Goal: Task Accomplishment & Management: Use online tool/utility

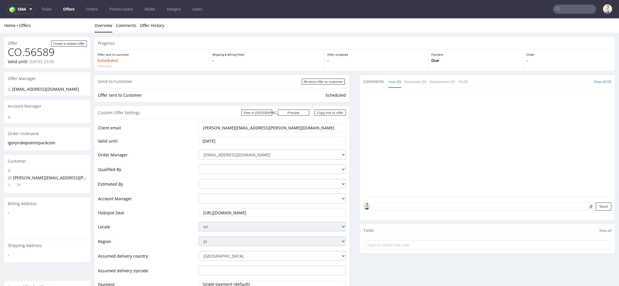
click at [66, 9] on link "Offers" at bounding box center [69, 9] width 18 height 9
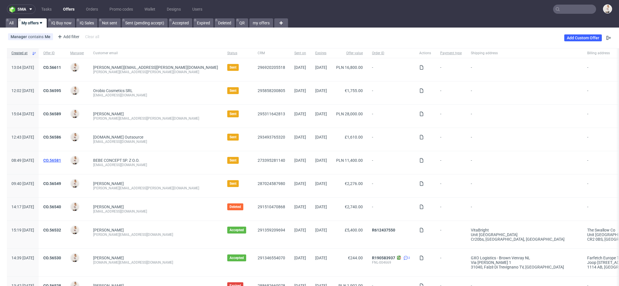
click at [61, 160] on link "CO.56581" at bounding box center [52, 160] width 18 height 5
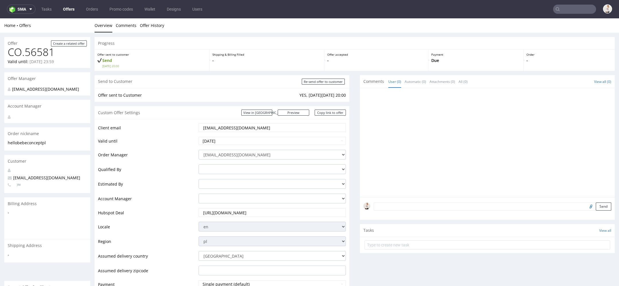
click at [67, 11] on link "Offers" at bounding box center [69, 9] width 18 height 9
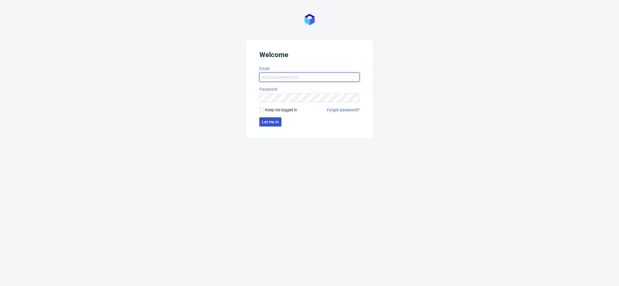
type input "[EMAIL_ADDRESS][DOMAIN_NAME]"
click at [263, 117] on button "Let me in" at bounding box center [270, 121] width 22 height 9
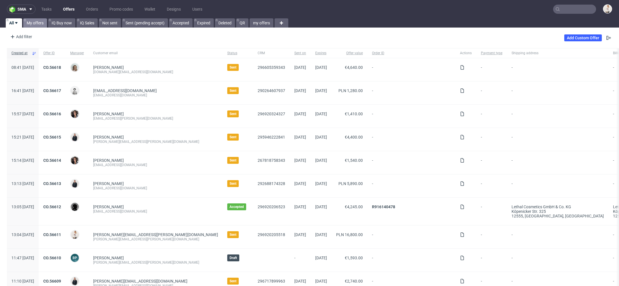
click at [36, 19] on link "My offers" at bounding box center [35, 22] width 24 height 9
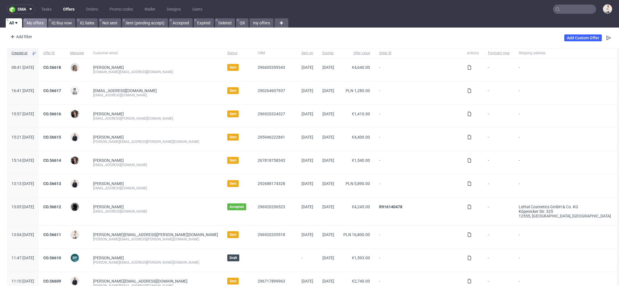
click at [38, 25] on link "My offers" at bounding box center [35, 22] width 24 height 9
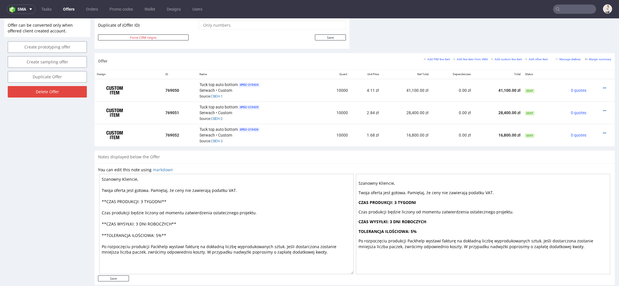
scroll to position [308, 0]
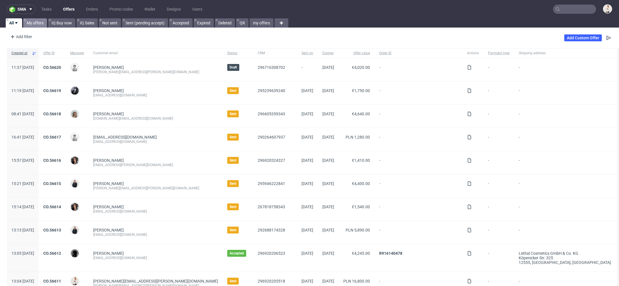
click at [43, 22] on link "My offers" at bounding box center [35, 22] width 24 height 9
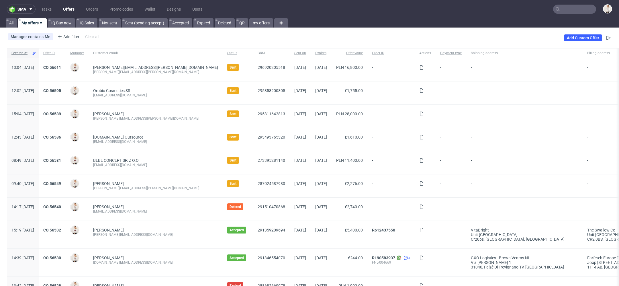
click at [119, 65] on span "valentina.maciejewska@omnipack.com" at bounding box center [155, 67] width 125 height 5
click at [135, 69] on span "valentina.maciejewska@omnipack.com" at bounding box center [155, 67] width 125 height 5
drag, startPoint x: 185, startPoint y: 67, endPoint x: 110, endPoint y: 69, distance: 75.4
click at [110, 69] on div "valentina.maciejewska@omnipack.com valentina.maciejewska@omnipack.com" at bounding box center [156, 69] width 134 height 23
copy span "valentina.maciejewska@omnipack.com"
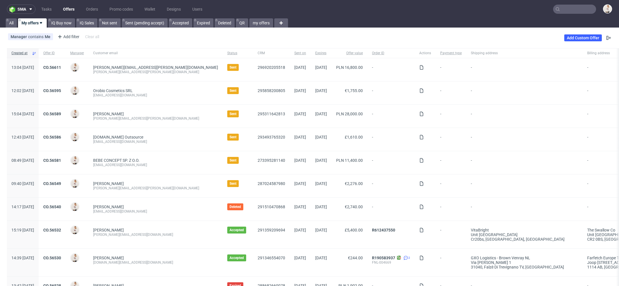
click at [569, 7] on input "text" at bounding box center [574, 9] width 43 height 9
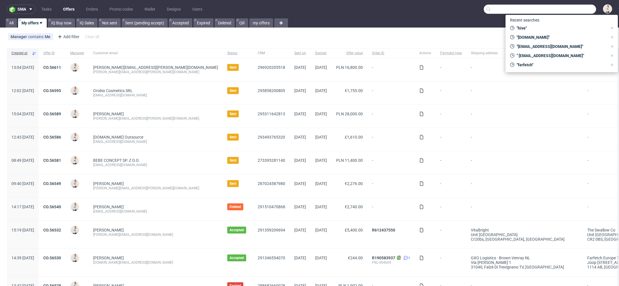
paste input "valentina.maciejewska@omnipack.com"
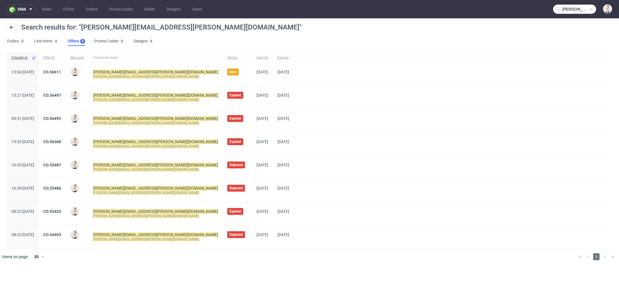
click at [315, 188] on div at bounding box center [453, 190] width 318 height 23
click at [572, 18] on nav "sma Tasks Offers Orders Promo codes Wallet Designs Users valentina.maciejewska@…" at bounding box center [309, 9] width 619 height 18
click at [579, 10] on input "[PERSON_NAME][EMAIL_ADDRESS][PERSON_NAME][DOMAIN_NAME]" at bounding box center [574, 9] width 43 height 9
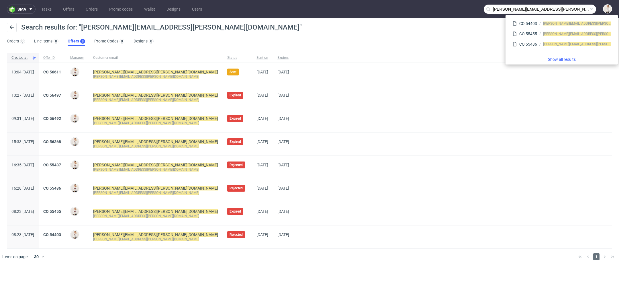
drag, startPoint x: 538, startPoint y: 10, endPoint x: 427, endPoint y: -11, distance: 112.7
click at [427, 0] on html "sma Tasks Offers Orders Promo codes Wallet Designs Users valentina.maciejewska@…" at bounding box center [309, 143] width 619 height 286
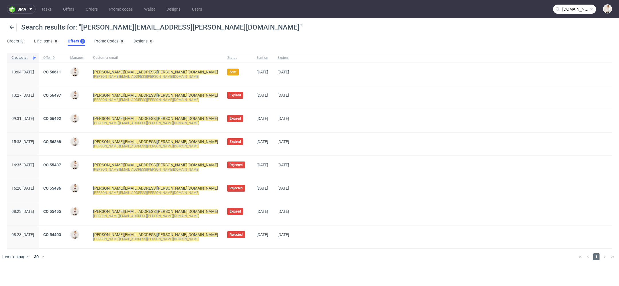
type input "[DOMAIN_NAME]"
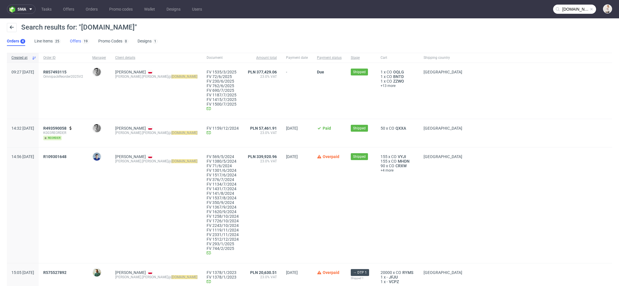
click at [81, 44] on link "Offers 19" at bounding box center [79, 41] width 19 height 9
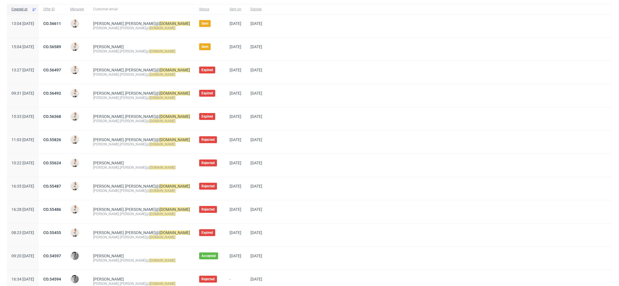
scroll to position [33, 0]
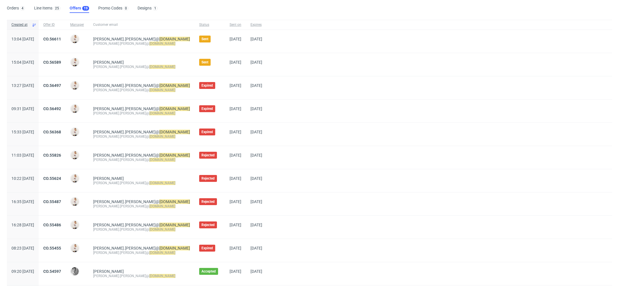
click at [205, 180] on span "Rejected" at bounding box center [208, 178] width 18 height 7
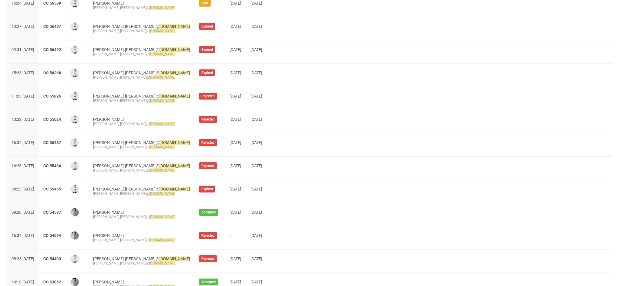
scroll to position [0, 0]
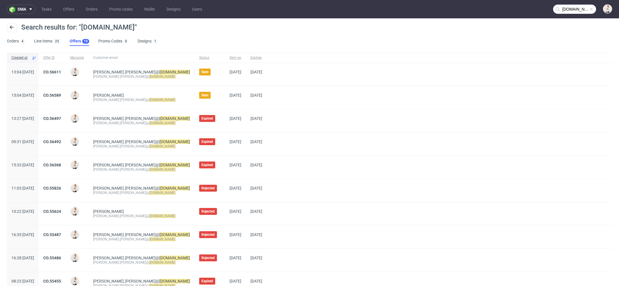
click at [66, 92] on div "CO.56589" at bounding box center [52, 97] width 27 height 23
click at [51, 40] on link "Line Items 25" at bounding box center [47, 41] width 26 height 9
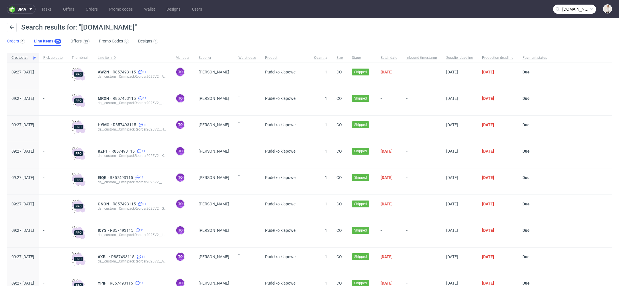
click at [10, 38] on link "Orders 4" at bounding box center [16, 41] width 18 height 9
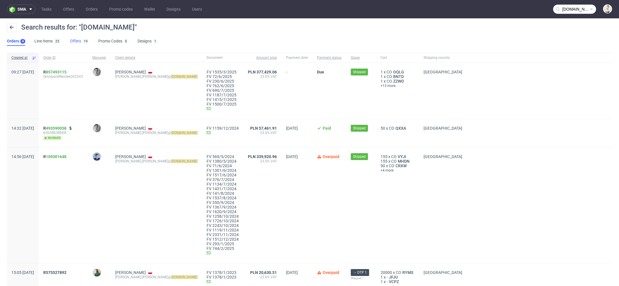
click at [77, 40] on link "Offers 19" at bounding box center [79, 41] width 19 height 9
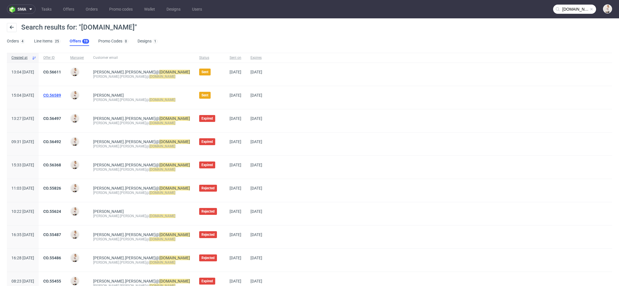
click at [61, 97] on link "CO.56589" at bounding box center [52, 95] width 18 height 5
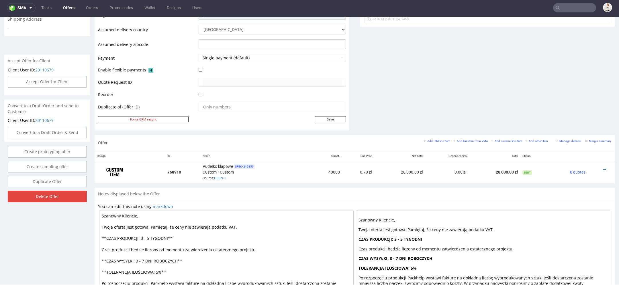
scroll to position [272, 0]
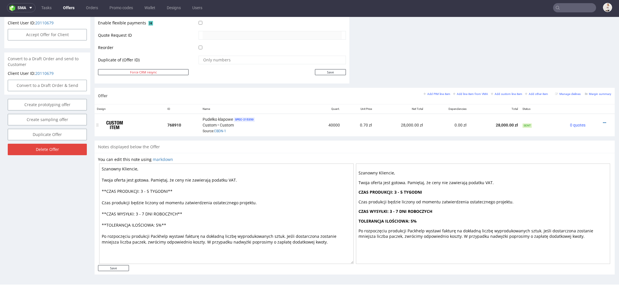
click at [599, 120] on div at bounding box center [599, 123] width 19 height 6
click at [603, 121] on icon at bounding box center [604, 123] width 3 height 4
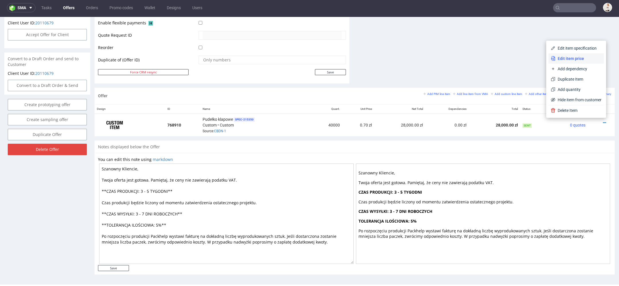
click at [583, 60] on span "Edit item price" at bounding box center [578, 59] width 46 height 6
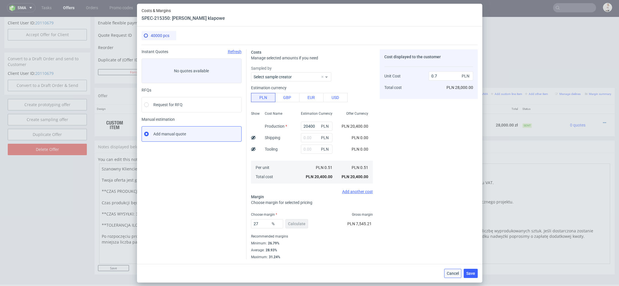
click at [453, 272] on span "Cancel" at bounding box center [453, 273] width 12 height 4
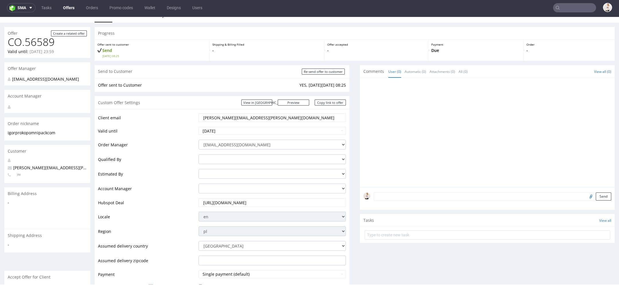
scroll to position [0, 0]
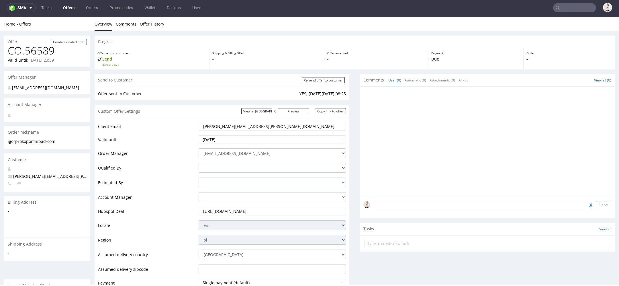
type input "[DOMAIN_NAME]"
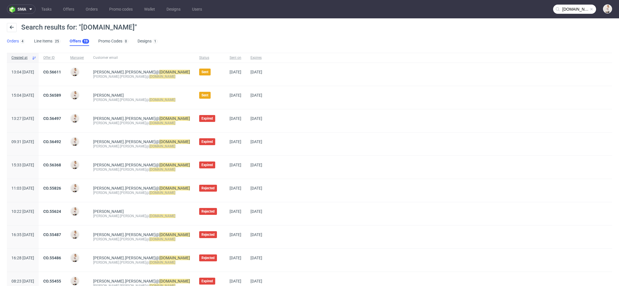
click at [19, 42] on div "4" at bounding box center [22, 41] width 6 height 6
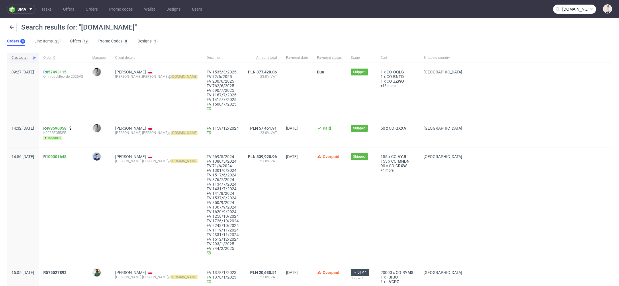
click at [61, 72] on span "R 857493115" at bounding box center [54, 72] width 23 height 5
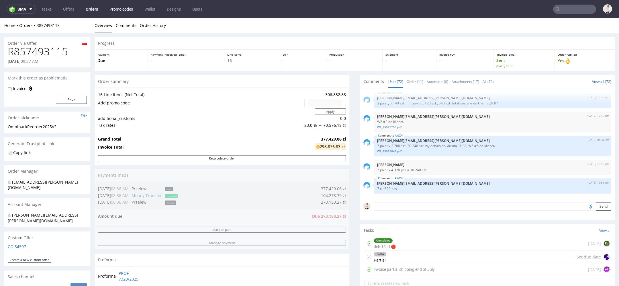
type input "[DOMAIN_NAME]"
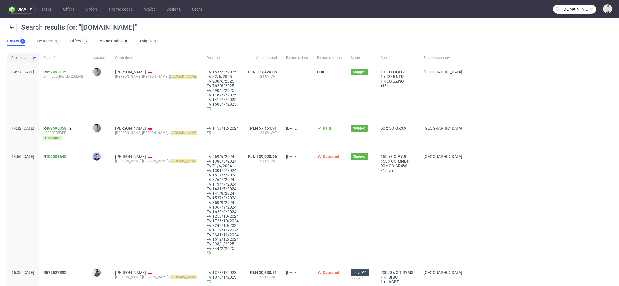
click at [227, 103] on div "FV 1535/3/2025 FV 72/6/2025 FV 230/6/2025 FV 762/6/2025 FV 690/7/2025 FV 1187/7…" at bounding box center [222, 91] width 41 height 56
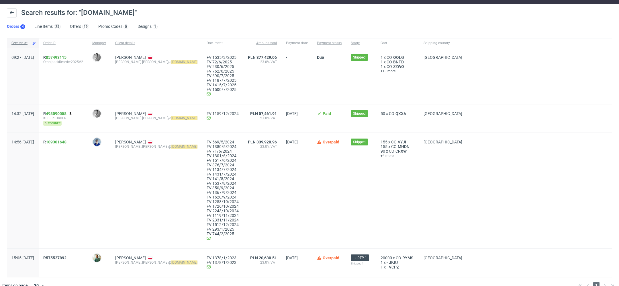
scroll to position [15, 0]
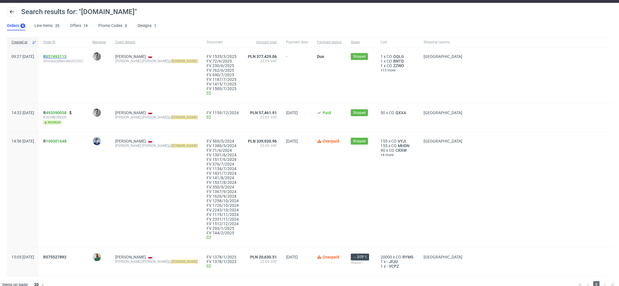
click at [62, 56] on span "R 857493115" at bounding box center [54, 56] width 23 height 5
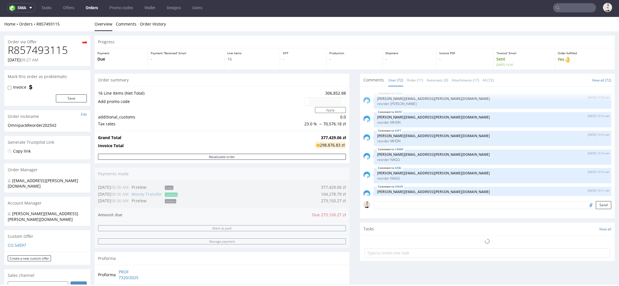
scroll to position [1632, 0]
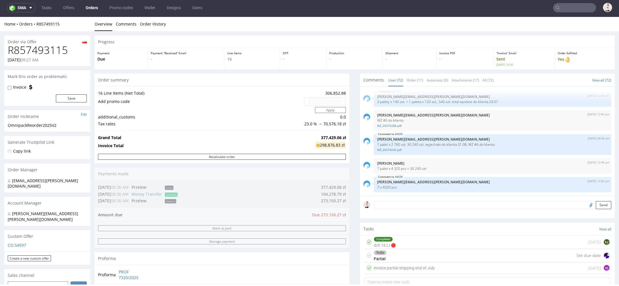
type input "[DOMAIN_NAME]"
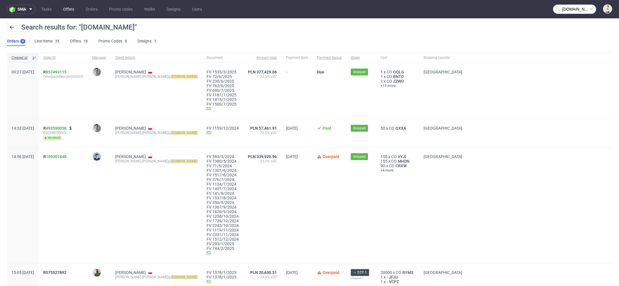
click at [67, 8] on link "Offers" at bounding box center [69, 9] width 18 height 9
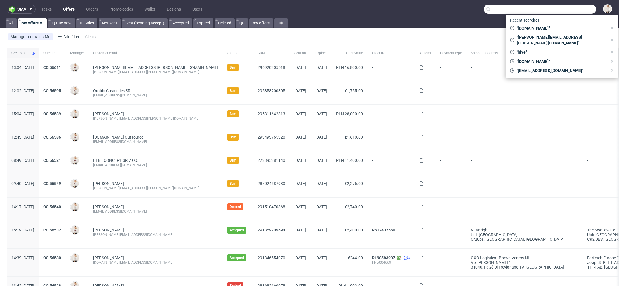
click at [564, 9] on input "text" at bounding box center [540, 9] width 112 height 9
click at [552, 29] on span ""[DOMAIN_NAME]"" at bounding box center [560, 28] width 93 height 6
type input "[DOMAIN_NAME]"
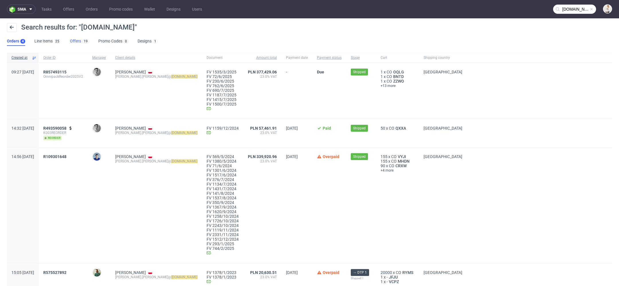
click at [75, 40] on link "Offers 19" at bounding box center [79, 41] width 19 height 9
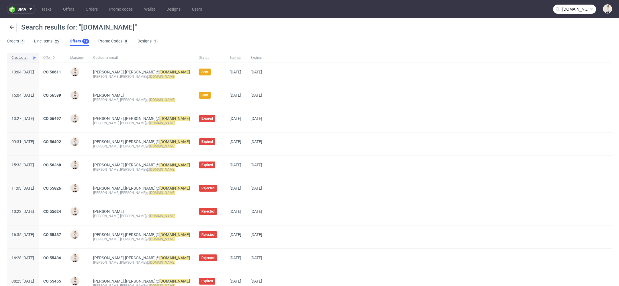
click at [66, 92] on div "CO.56589" at bounding box center [52, 97] width 27 height 23
click at [61, 93] on link "CO.56589" at bounding box center [52, 95] width 18 height 5
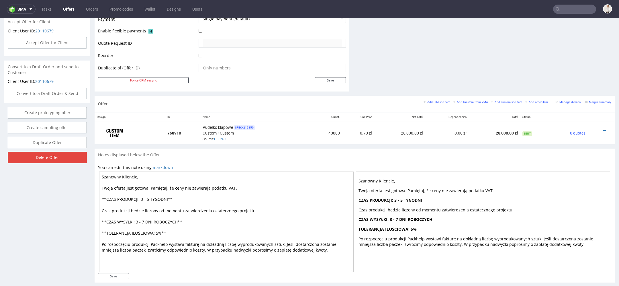
scroll to position [272, 0]
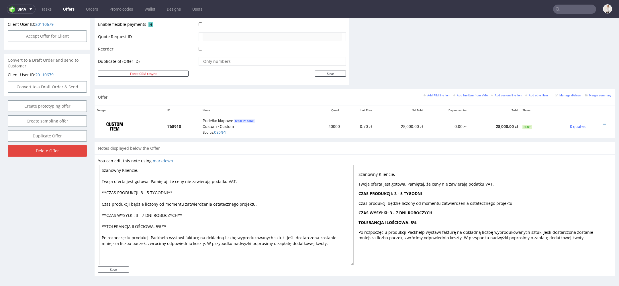
click at [351, 154] on div "You can edit this note using markdown Szanowny Kliencie, Twoja oferta jest goto…" at bounding box center [355, 214] width 520 height 121
click at [603, 122] on icon at bounding box center [604, 124] width 3 height 4
click at [576, 60] on span "Edit item price" at bounding box center [578, 60] width 46 height 6
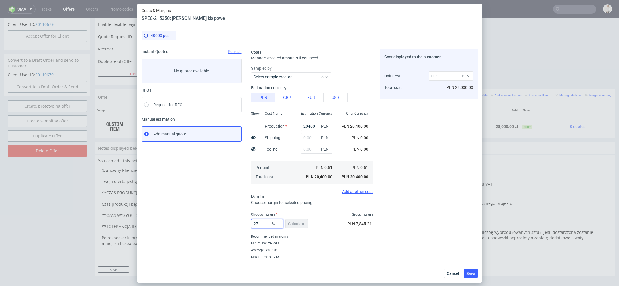
drag, startPoint x: 262, startPoint y: 223, endPoint x: 236, endPoint y: 223, distance: 25.2
click at [244, 223] on div "Instant Quotes Refresh No quotes available RFQs Request for RFQ Manual estimati…" at bounding box center [309, 152] width 336 height 214
click at [414, 235] on div "Cost displayed to the customer Unit Cost Total cost 0.7 PLN PLN 28,000.00" at bounding box center [429, 154] width 98 height 210
click at [451, 276] on button "Cancel" at bounding box center [452, 272] width 17 height 9
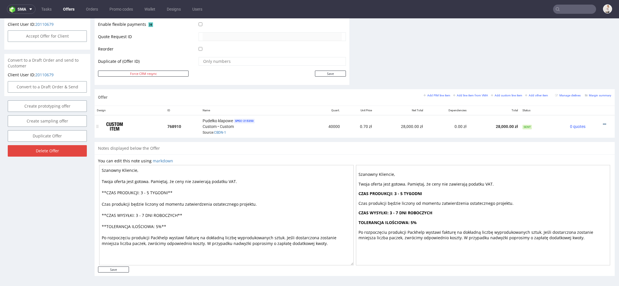
click at [603, 122] on icon at bounding box center [604, 124] width 3 height 4
click at [573, 60] on span "Edit item price" at bounding box center [578, 60] width 46 height 6
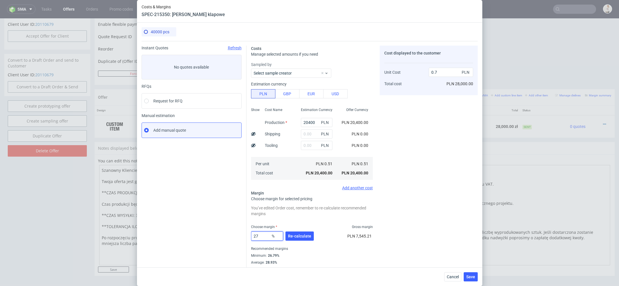
drag, startPoint x: 264, startPoint y: 235, endPoint x: 158, endPoint y: 231, distance: 105.5
click at [158, 231] on div "Instant Quotes Refresh No quotes available RFQs Request for RFQ Manual estimati…" at bounding box center [309, 156] width 336 height 230
type input "20"
type input "0.64"
type input "20"
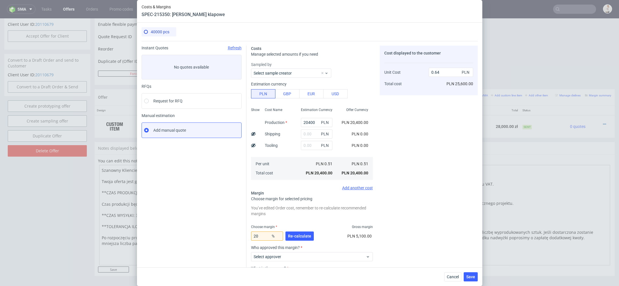
click at [335, 223] on div "You’ve edited Order cost, remember to re-calculate recommended margins Choose m…" at bounding box center [312, 258] width 122 height 109
click at [307, 235] on span "Re-calculate" at bounding box center [299, 236] width 23 height 4
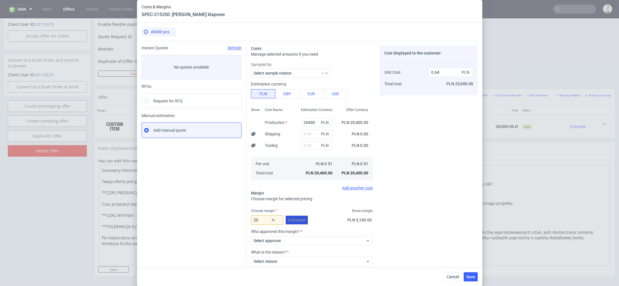
scroll to position [34, 0]
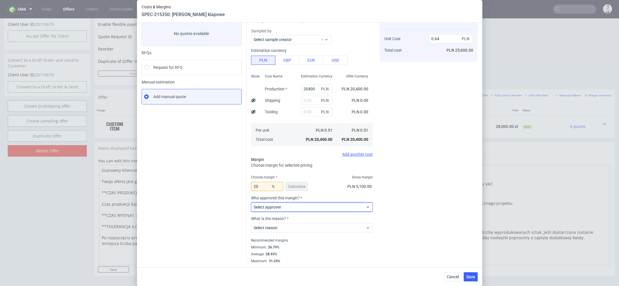
click at [290, 205] on span "Select approver" at bounding box center [309, 207] width 112 height 6
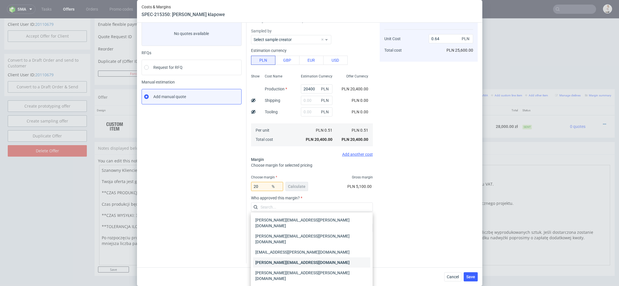
click at [296, 257] on div "[PERSON_NAME][EMAIL_ADDRESS][DOMAIN_NAME]" at bounding box center [311, 262] width 117 height 10
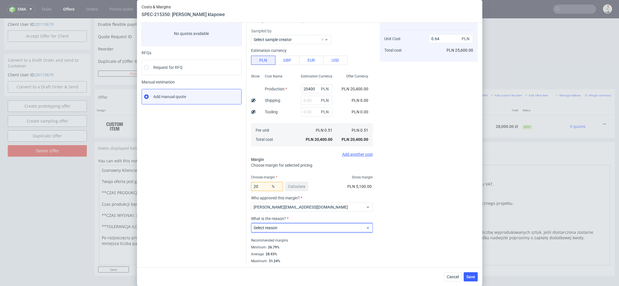
click at [286, 225] on span "Select reason" at bounding box center [309, 228] width 112 height 6
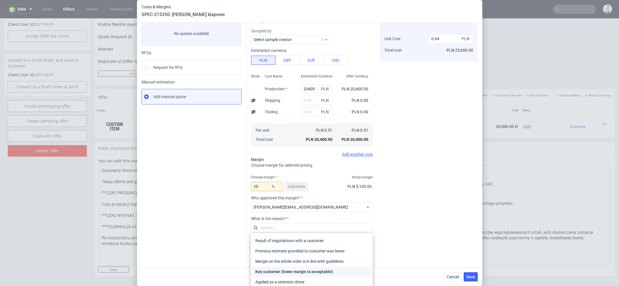
click at [309, 270] on div "Key customer (lower margin is acceptable)" at bounding box center [311, 271] width 117 height 10
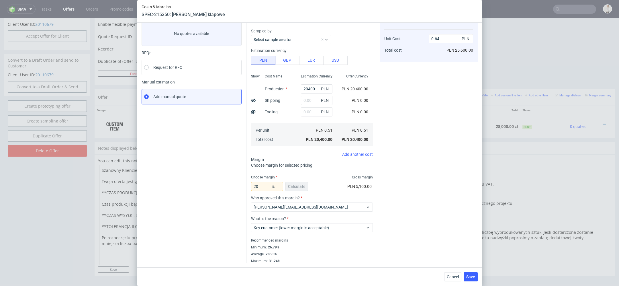
click at [426, 231] on div "Cost displayed to the customer Unit Cost Total cost 0.64 PLN PLN 25,600.00" at bounding box center [429, 137] width 98 height 251
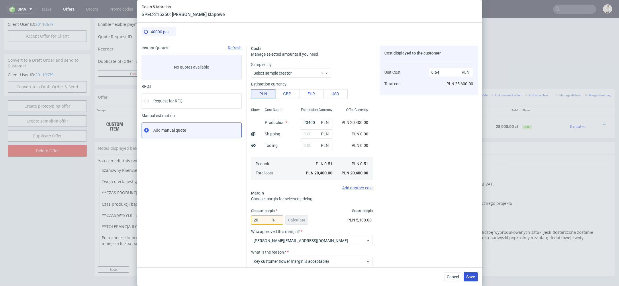
click at [470, 275] on span "Save" at bounding box center [470, 276] width 9 height 4
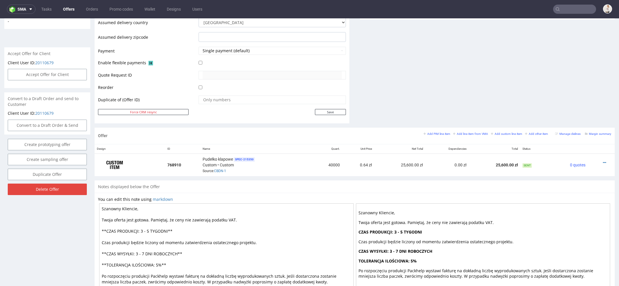
scroll to position [239, 0]
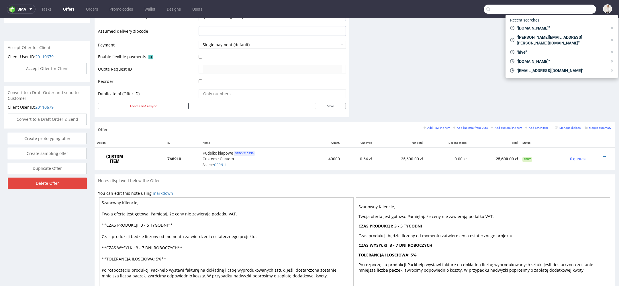
click at [566, 9] on input "text" at bounding box center [540, 9] width 112 height 9
paste input "matchasome.com"
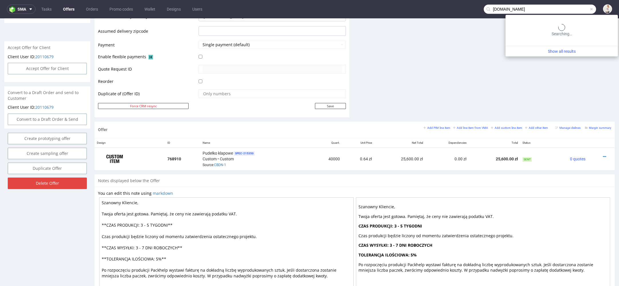
type input "matchasome.com"
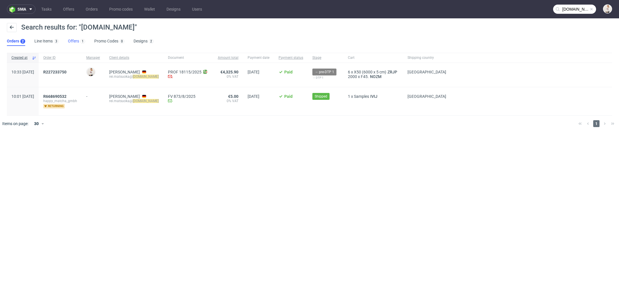
click at [68, 43] on link "Offers 1" at bounding box center [76, 41] width 17 height 9
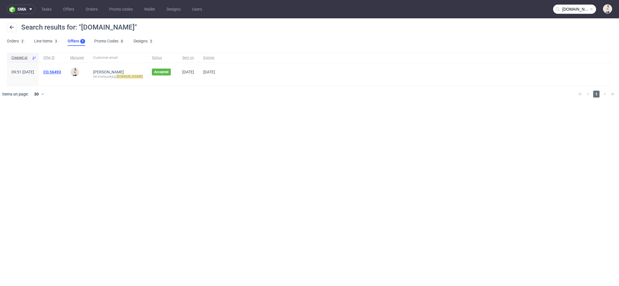
click at [61, 73] on link "CO.56493" at bounding box center [52, 72] width 18 height 5
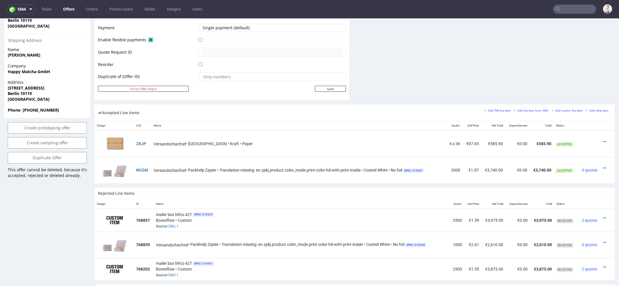
scroll to position [248, 0]
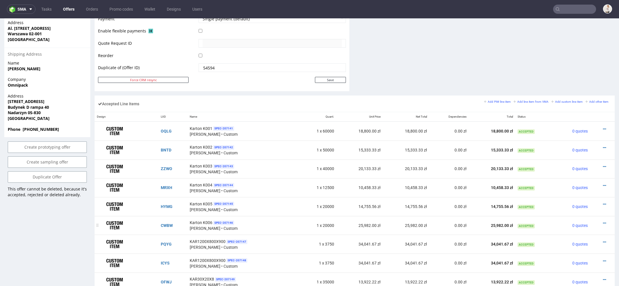
scroll to position [289, 0]
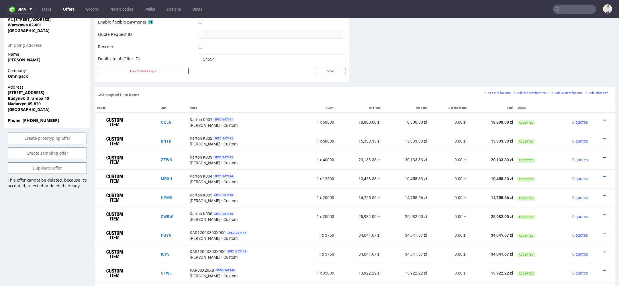
click at [603, 156] on icon at bounding box center [604, 158] width 3 height 4
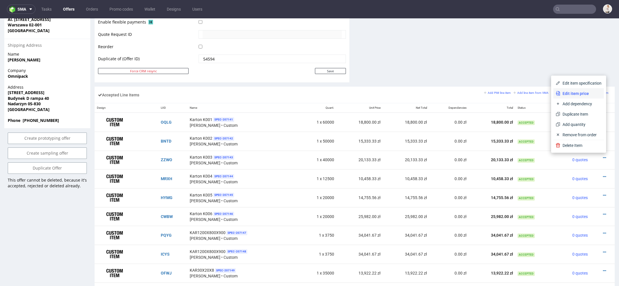
click at [583, 92] on span "Edit item price" at bounding box center [580, 94] width 41 height 6
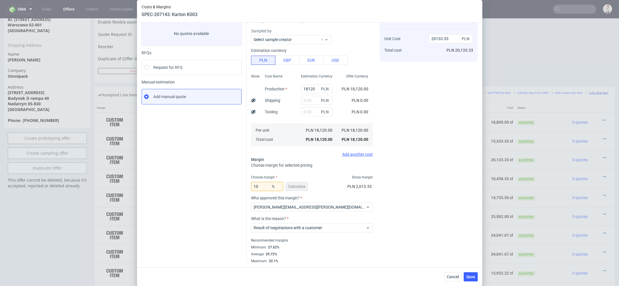
scroll to position [0, 0]
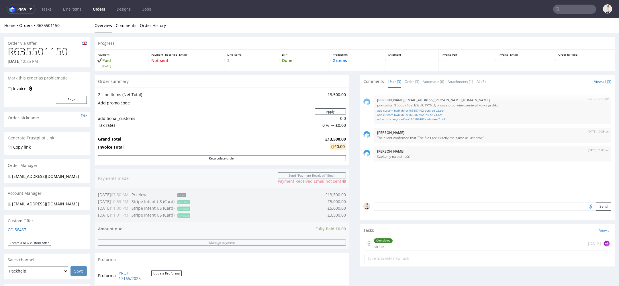
click at [564, 10] on input "text" at bounding box center [574, 9] width 43 height 9
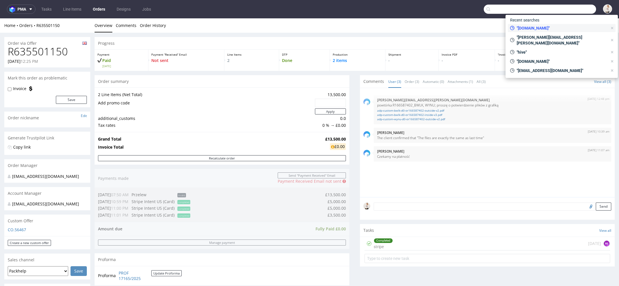
click at [556, 27] on span ""[DOMAIN_NAME]"" at bounding box center [560, 28] width 93 height 6
type input "[DOMAIN_NAME]"
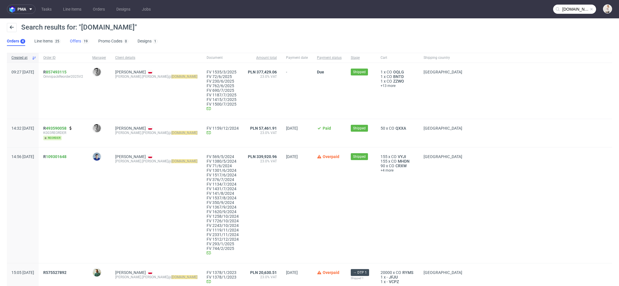
click at [82, 37] on link "Offers 19" at bounding box center [79, 41] width 19 height 9
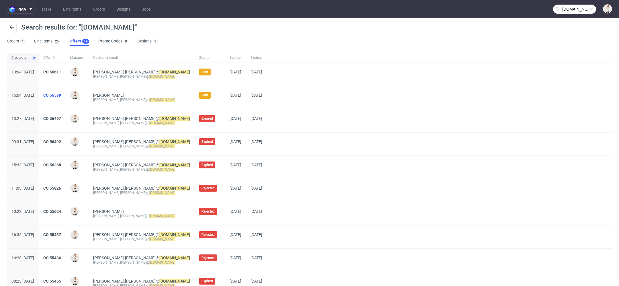
click at [61, 94] on link "CO.56589" at bounding box center [52, 95] width 18 height 5
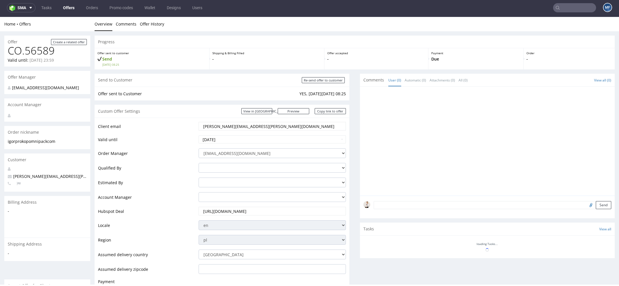
scroll to position [272, 0]
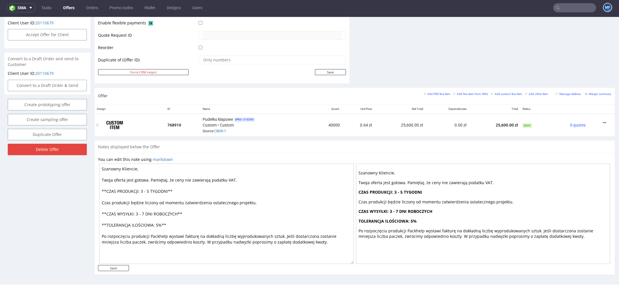
click at [603, 121] on icon at bounding box center [604, 123] width 3 height 4
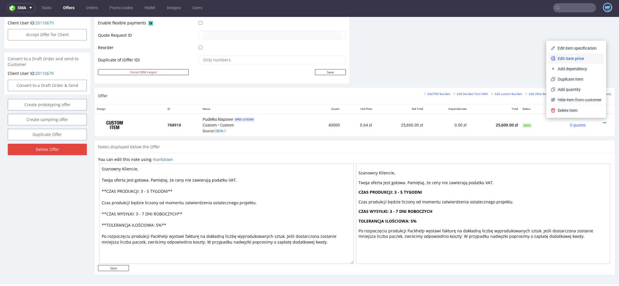
click at [573, 59] on span "Edit item price" at bounding box center [578, 59] width 46 height 6
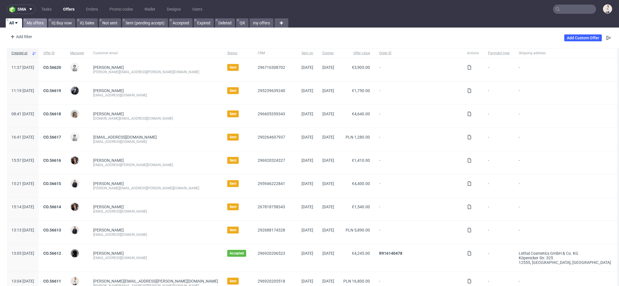
click at [40, 23] on link "My offers" at bounding box center [35, 22] width 24 height 9
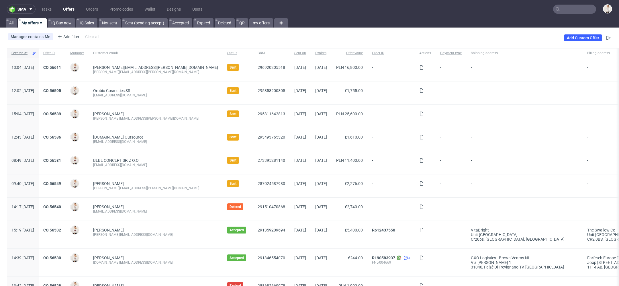
click at [566, 9] on input "text" at bounding box center [574, 9] width 43 height 9
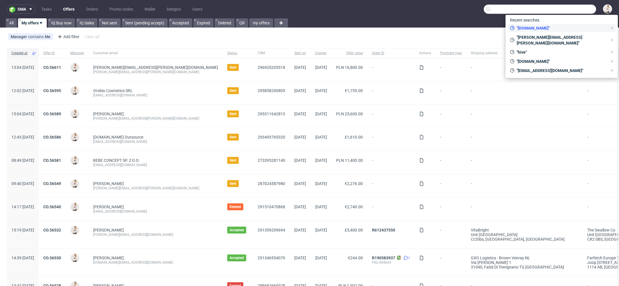
click at [553, 27] on span ""[DOMAIN_NAME]"" at bounding box center [560, 28] width 93 height 6
type input "[DOMAIN_NAME]"
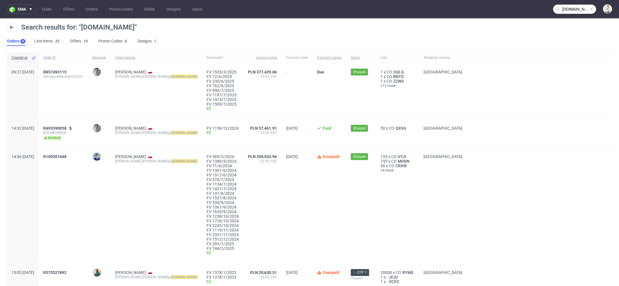
click at [68, 44] on ul "Orders 4 Line Items 25 Offers 19 Promo Codes 0 Designs 1" at bounding box center [84, 41] width 155 height 9
click at [74, 41] on link "Offers 19" at bounding box center [79, 41] width 19 height 9
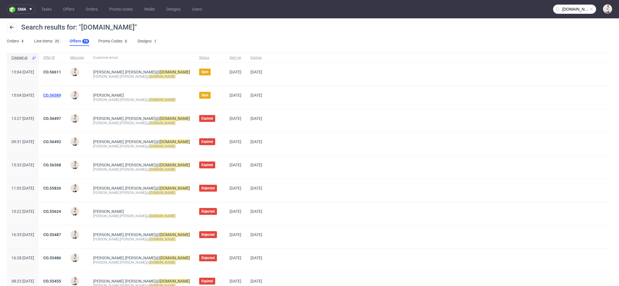
click at [61, 95] on link "CO.56589" at bounding box center [52, 95] width 18 height 5
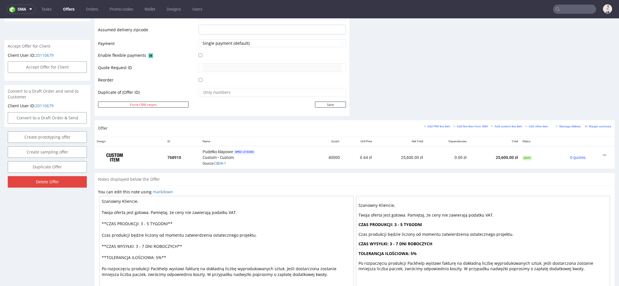
scroll to position [272, 0]
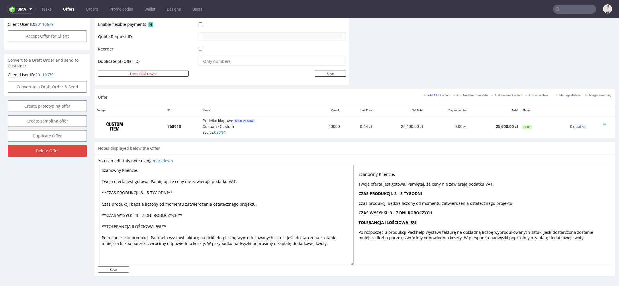
click at [269, 162] on div "You can edit this note using markdown [PERSON_NAME], Twoja oferta jest gotowa. …" at bounding box center [354, 212] width 513 height 108
click at [197, 231] on textarea "Szanowny Kliencie, Twoja oferta jest gotowa. Pamiętaj, że ceny nie zawierają po…" at bounding box center [226, 215] width 254 height 100
click at [200, 275] on div "Notes displayed below the Offer You can edit this note using markdown Szanowny …" at bounding box center [355, 211] width 520 height 138
